Goal: Task Accomplishment & Management: Use online tool/utility

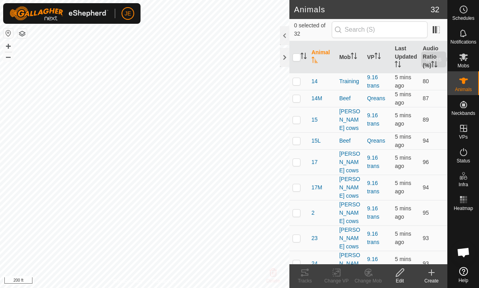
click at [464, 63] on span "Mobs" at bounding box center [462, 65] width 11 height 5
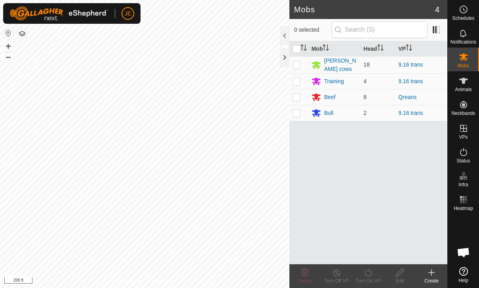
click at [296, 97] on p-checkbox at bounding box center [296, 97] width 8 height 6
checkbox input "true"
click at [374, 272] on turn-on-svg-icon at bounding box center [368, 271] width 32 height 9
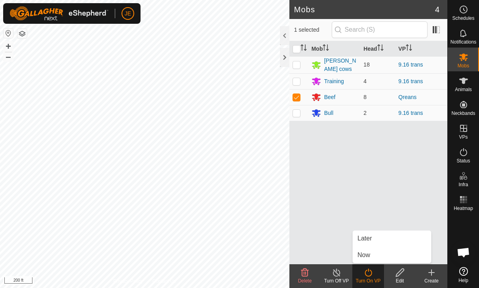
click at [369, 253] on span "Now" at bounding box center [363, 254] width 13 height 9
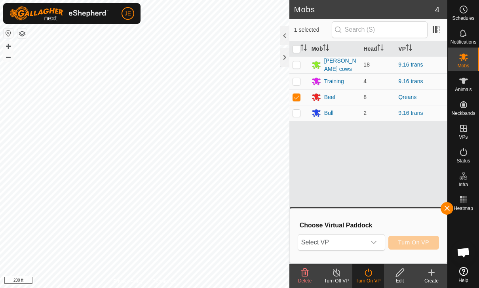
click at [364, 240] on span "Select VP" at bounding box center [332, 242] width 68 height 16
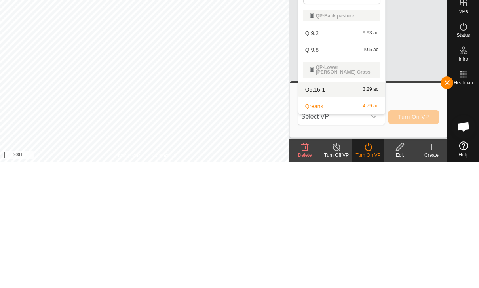
type input "Q"
click at [325, 210] on div "Q9.16-1 3.29 ac" at bounding box center [341, 214] width 77 height 9
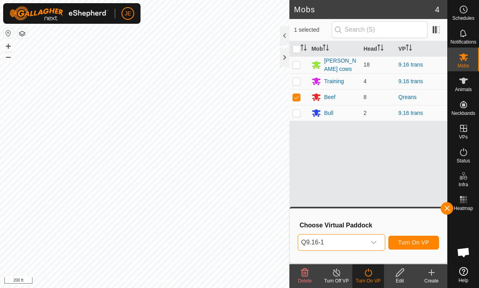
click at [422, 241] on span "Turn On VP" at bounding box center [413, 242] width 31 height 6
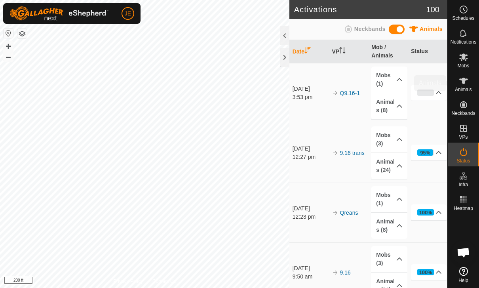
click at [464, 81] on icon at bounding box center [463, 81] width 9 height 6
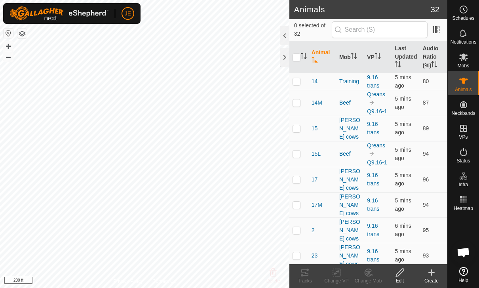
click at [405, 55] on th "Last Updated" at bounding box center [405, 57] width 28 height 32
click at [462, 249] on span "Open chat" at bounding box center [462, 252] width 13 height 11
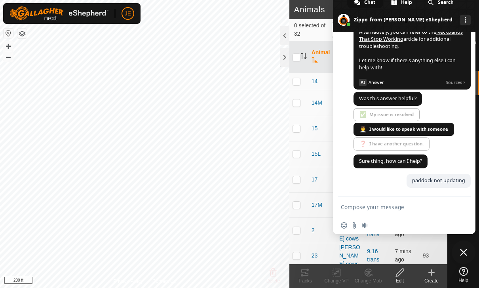
scroll to position [592, 0]
click at [465, 252] on span "Close chat" at bounding box center [463, 251] width 7 height 7
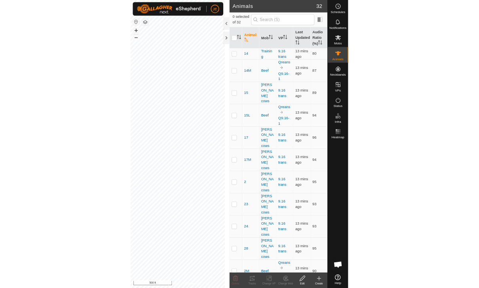
scroll to position [467, 0]
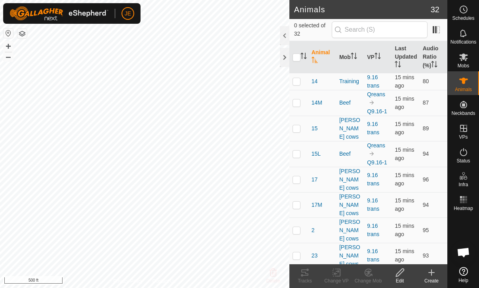
click at [405, 63] on th "Last Updated" at bounding box center [405, 57] width 28 height 32
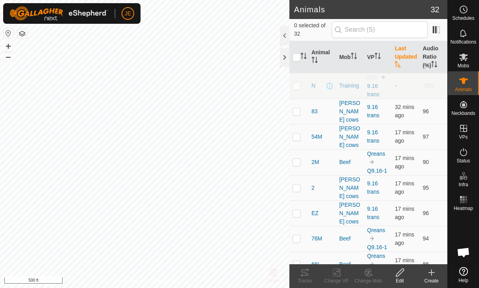
click at [403, 54] on th "Last Updated" at bounding box center [405, 57] width 28 height 32
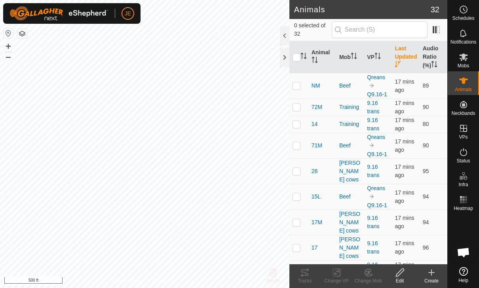
click at [402, 56] on th "Last Updated" at bounding box center [405, 57] width 28 height 32
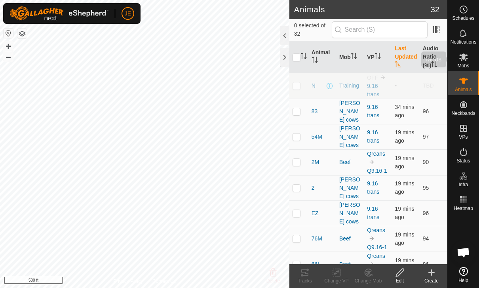
click at [464, 58] on icon at bounding box center [463, 57] width 9 height 8
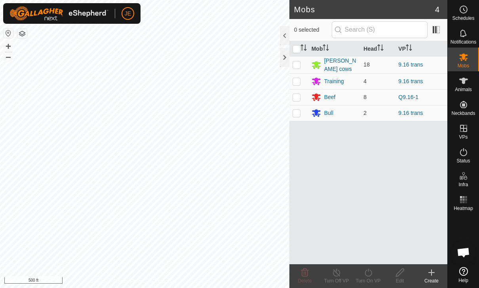
click at [295, 95] on p-checkbox at bounding box center [296, 97] width 8 height 6
checkbox input "true"
click at [372, 273] on icon at bounding box center [368, 271] width 10 height 9
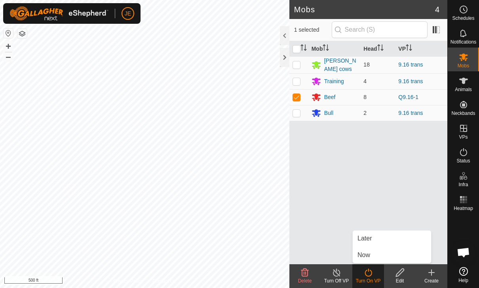
click at [372, 253] on link "Now" at bounding box center [391, 255] width 78 height 16
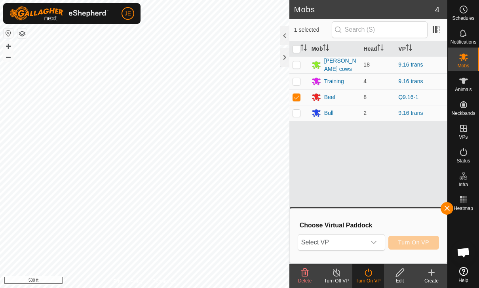
click at [364, 235] on span "Select VP" at bounding box center [332, 242] width 68 height 16
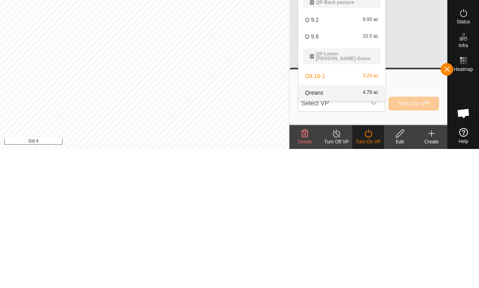
type input "Q"
click at [344, 227] on div "Qreans 4.79 ac" at bounding box center [341, 231] width 77 height 9
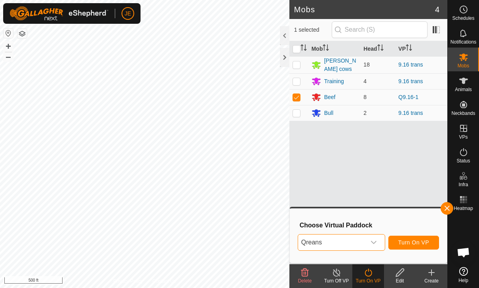
click at [418, 242] on span "Turn On VP" at bounding box center [413, 242] width 31 height 6
